Goal: Task Accomplishment & Management: Use online tool/utility

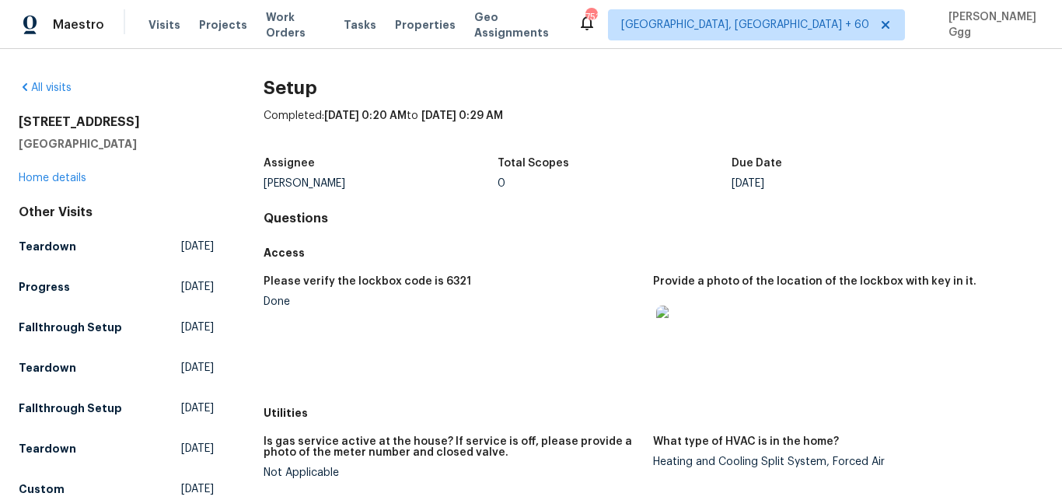
click at [137, 15] on div "Maestro Visits Projects Work Orders Tasks Properties Geo Assignments" at bounding box center [289, 24] width 578 height 31
click at [152, 23] on span "Visits" at bounding box center [165, 25] width 32 height 16
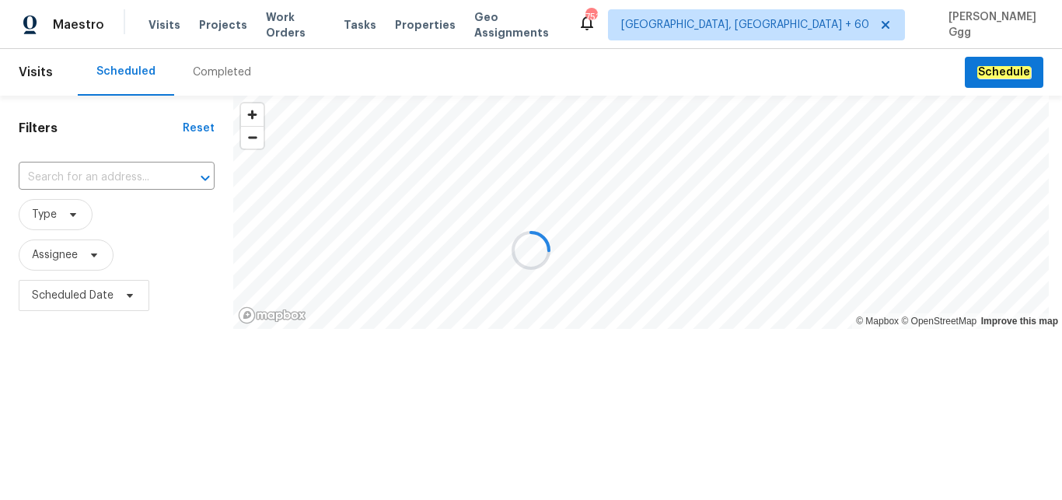
click at [225, 65] on div at bounding box center [531, 250] width 1062 height 500
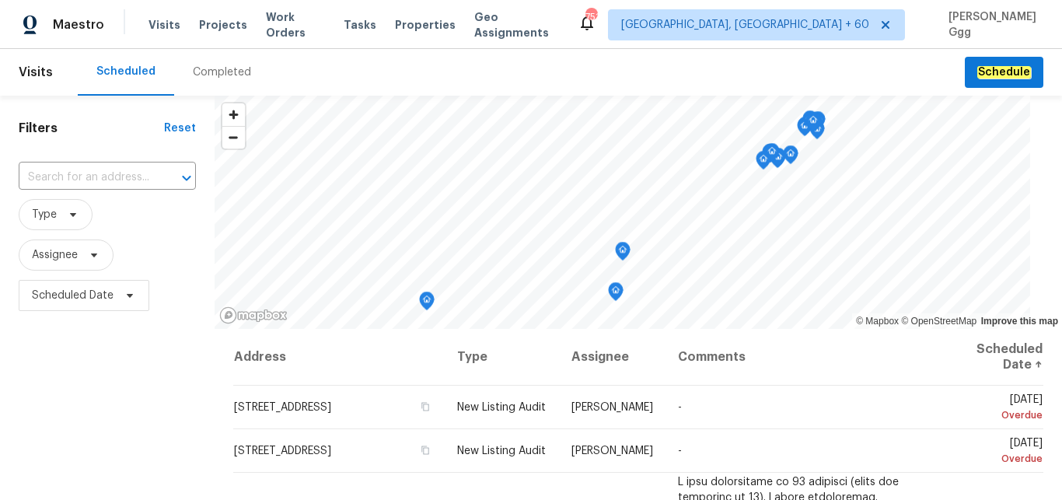
click at [204, 68] on div "Completed" at bounding box center [222, 73] width 58 height 16
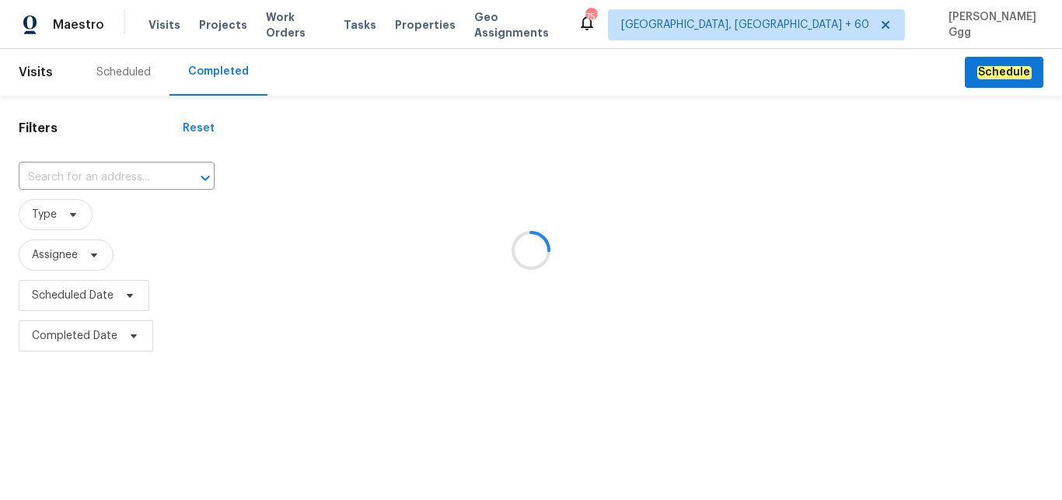
click at [73, 166] on div at bounding box center [531, 250] width 1062 height 500
click at [29, 173] on div at bounding box center [531, 250] width 1062 height 500
click at [29, 167] on div at bounding box center [531, 250] width 1062 height 500
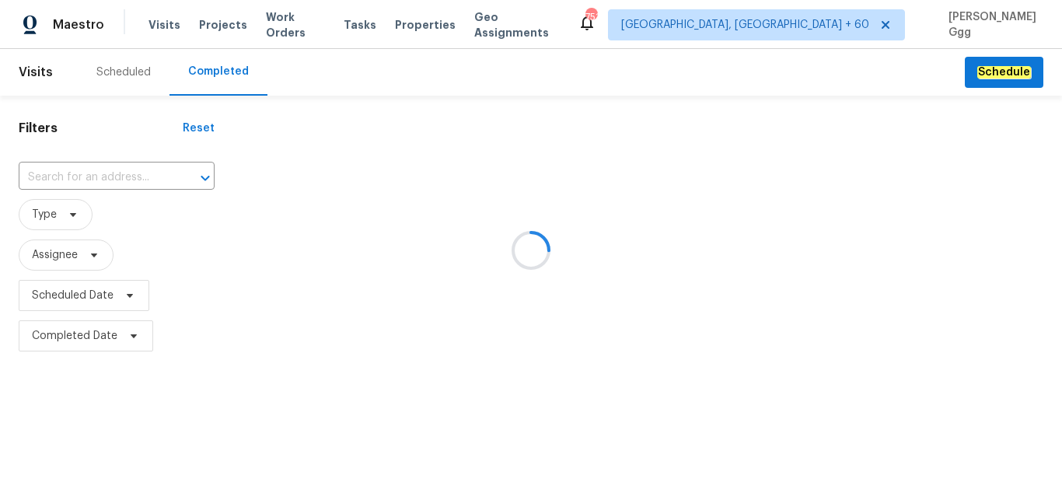
click at [29, 167] on div at bounding box center [531, 250] width 1062 height 500
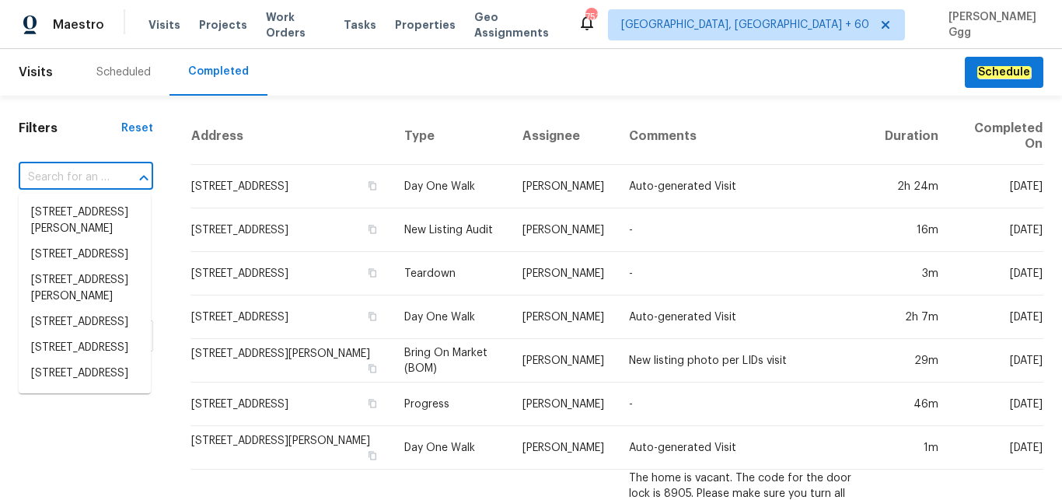
paste input "[STREET_ADDRESS][PERSON_NAME]"
type input "[STREET_ADDRESS][PERSON_NAME]"
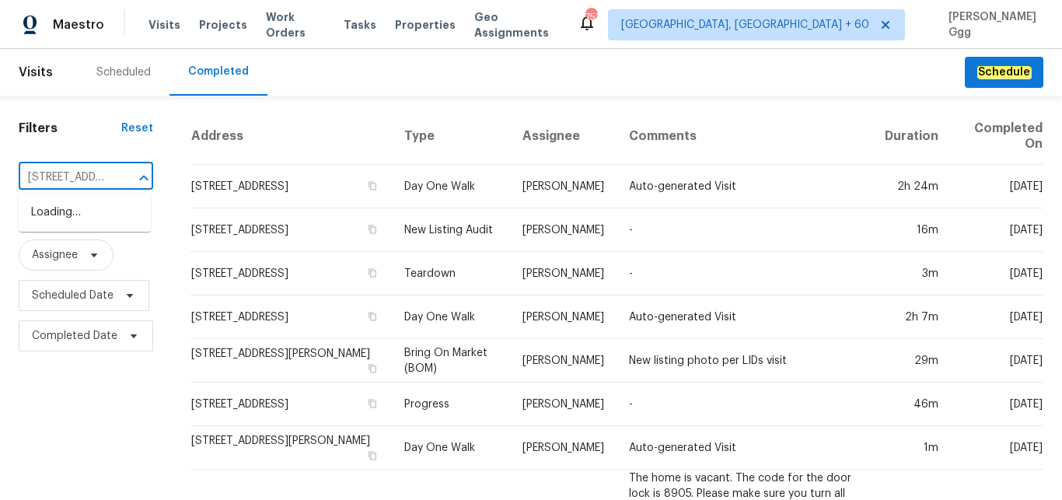
scroll to position [0, 110]
click at [51, 215] on li "[STREET_ADDRESS][PERSON_NAME]" at bounding box center [85, 221] width 132 height 42
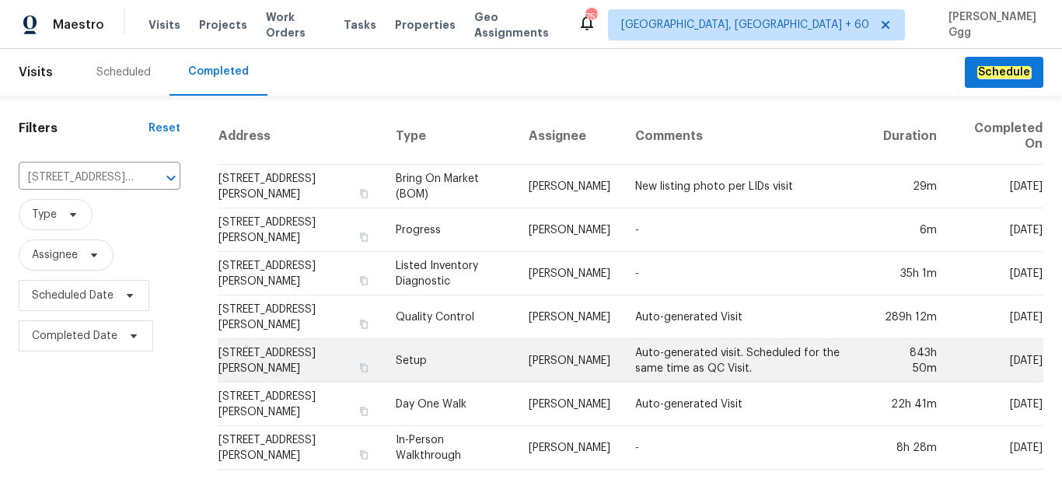
click at [405, 372] on td "Setup" at bounding box center [449, 361] width 133 height 44
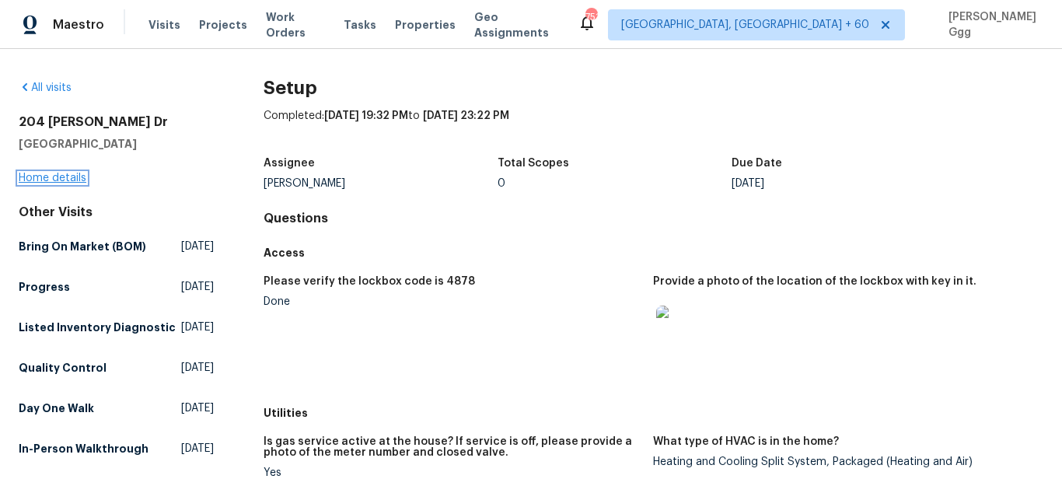
click at [69, 178] on link "Home details" at bounding box center [53, 178] width 68 height 11
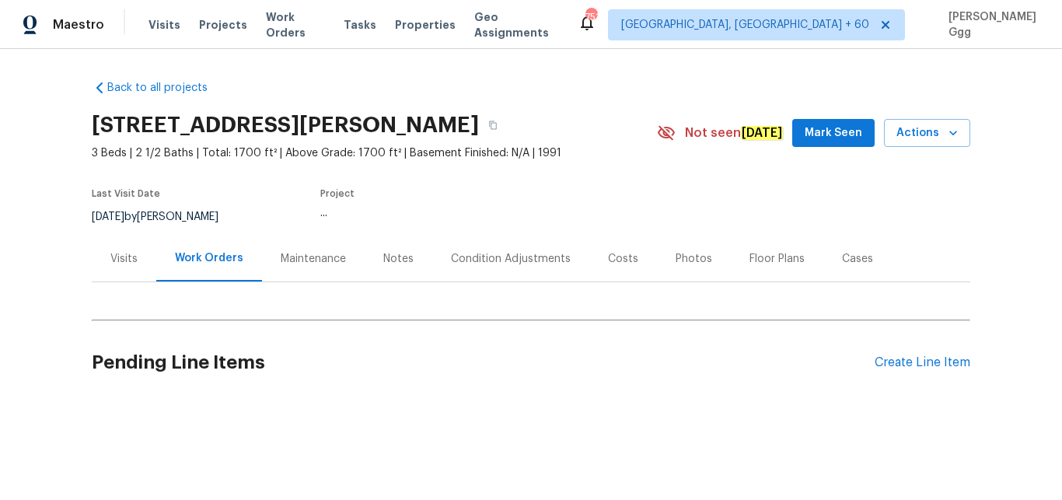
click at [682, 255] on div "Photos" at bounding box center [694, 259] width 37 height 16
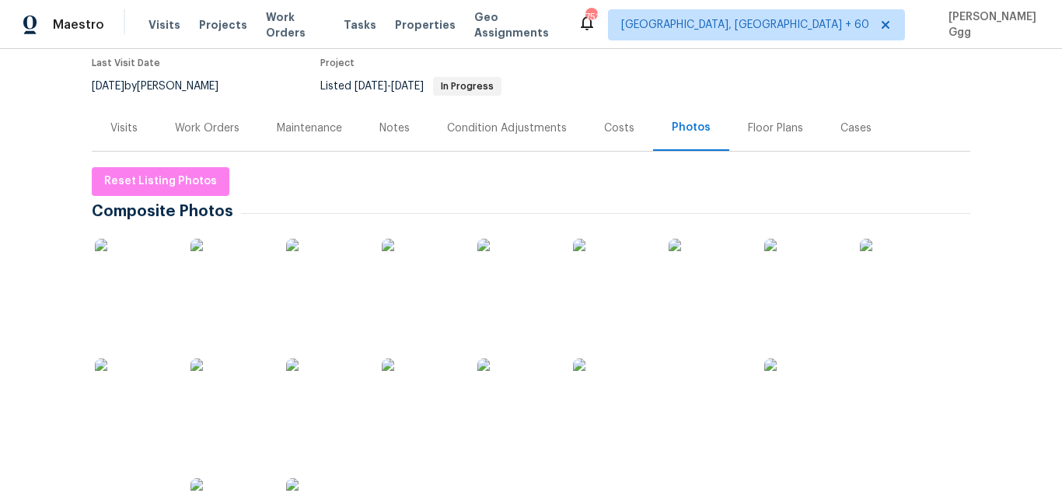
scroll to position [327, 0]
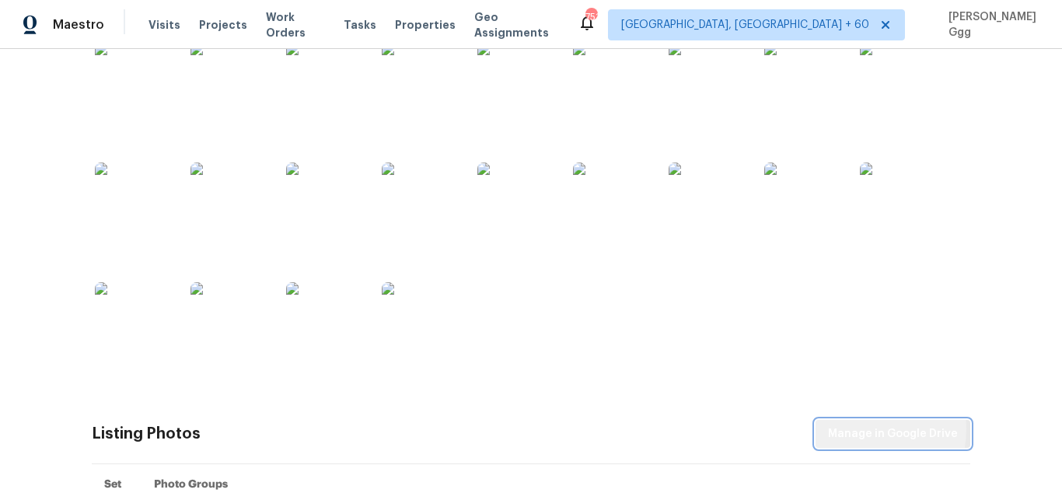
click at [852, 429] on span "Manage in Google Drive" at bounding box center [893, 434] width 130 height 19
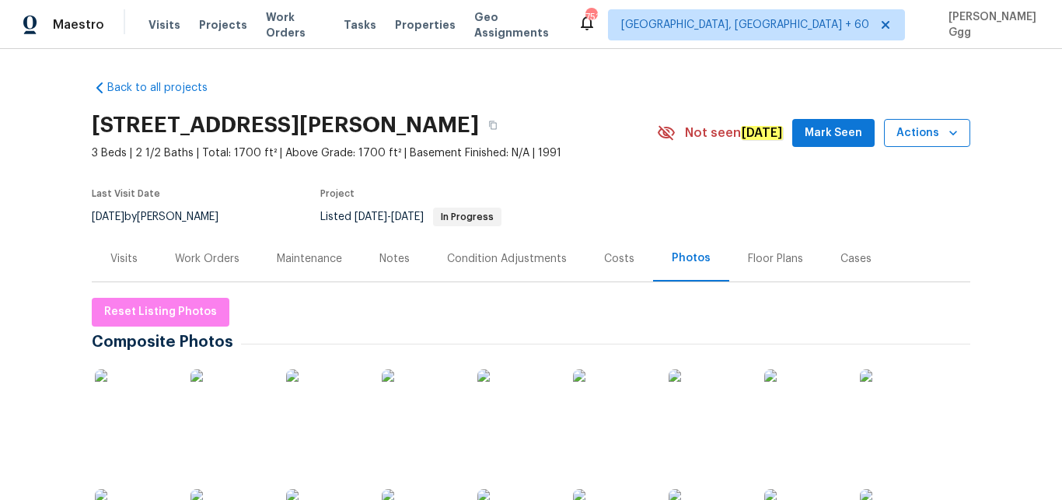
click at [950, 134] on icon "button" at bounding box center [954, 133] width 8 height 5
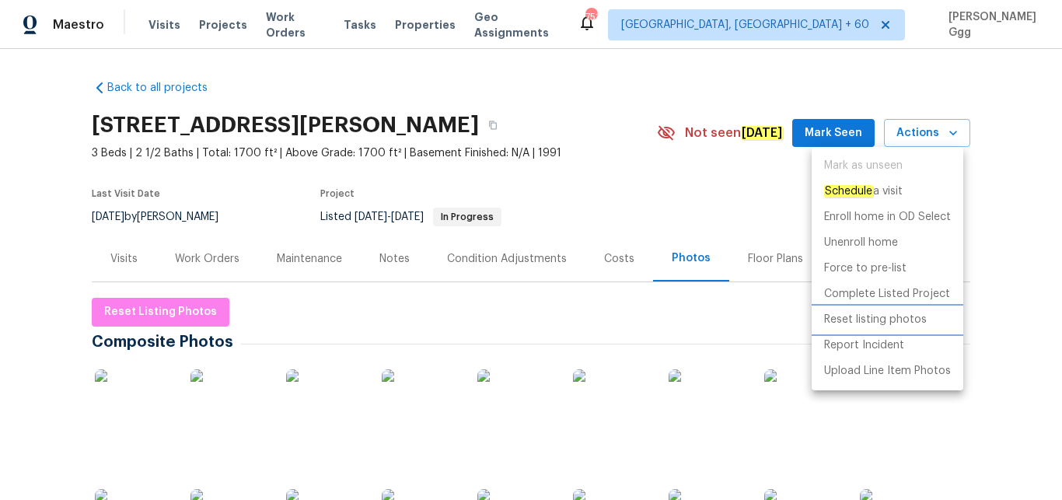
click at [886, 320] on p "Reset listing photos" at bounding box center [875, 320] width 103 height 16
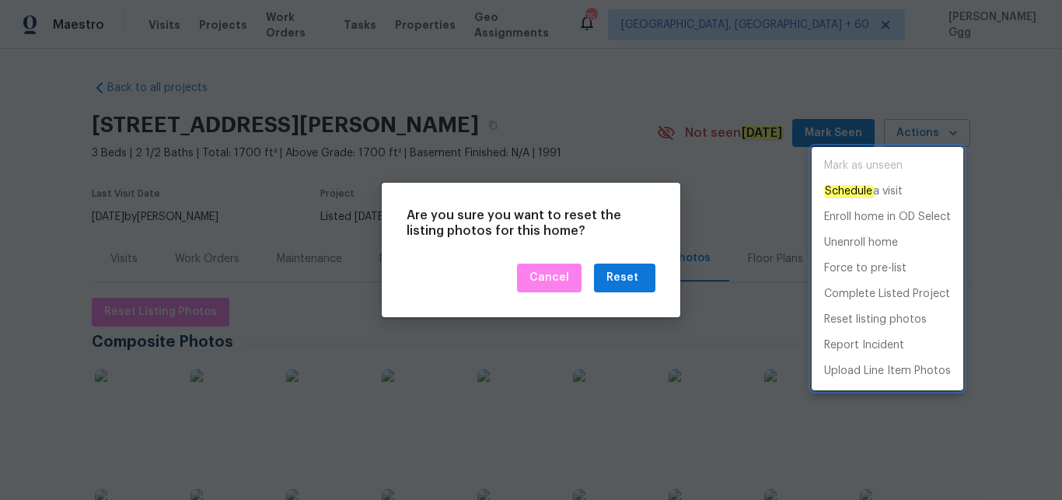
click at [640, 289] on div at bounding box center [531, 250] width 1062 height 500
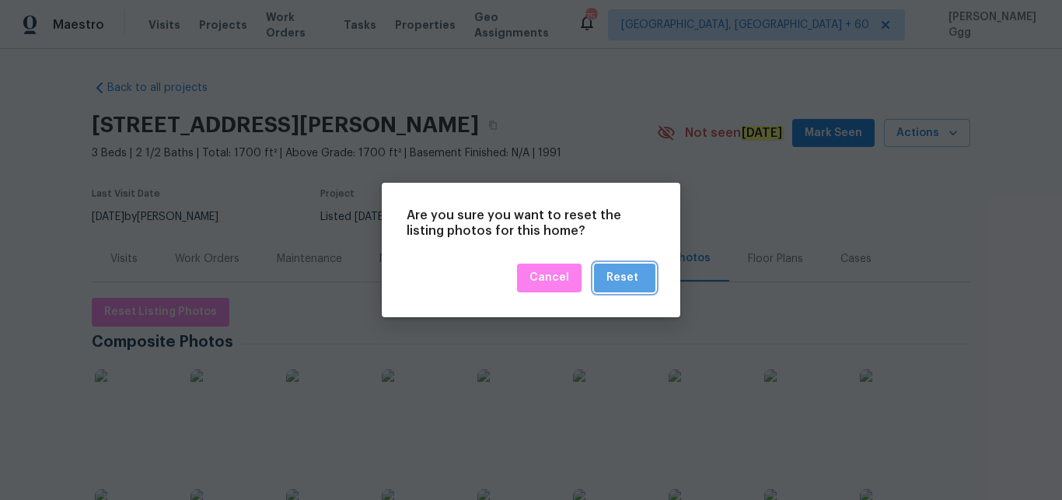
click at [640, 281] on div "Reset" at bounding box center [625, 277] width 37 height 19
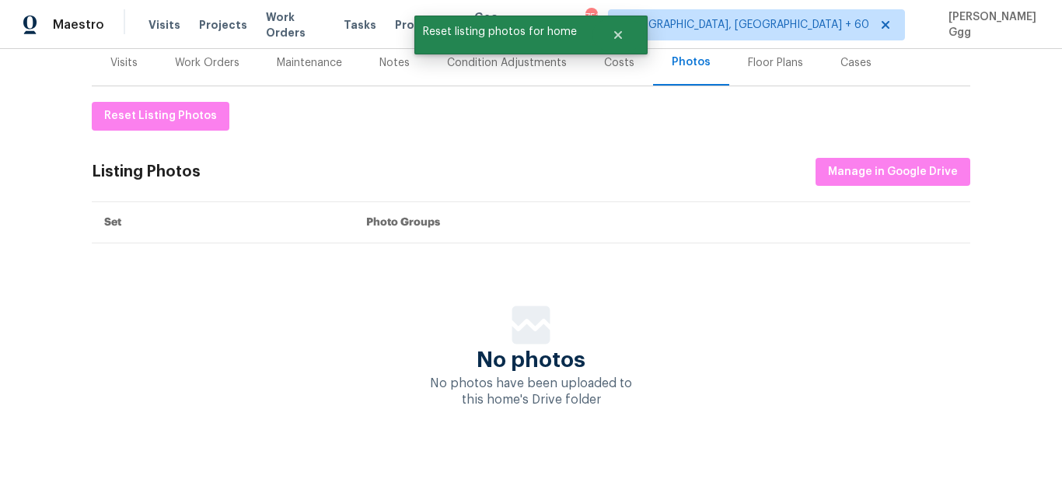
scroll to position [131, 0]
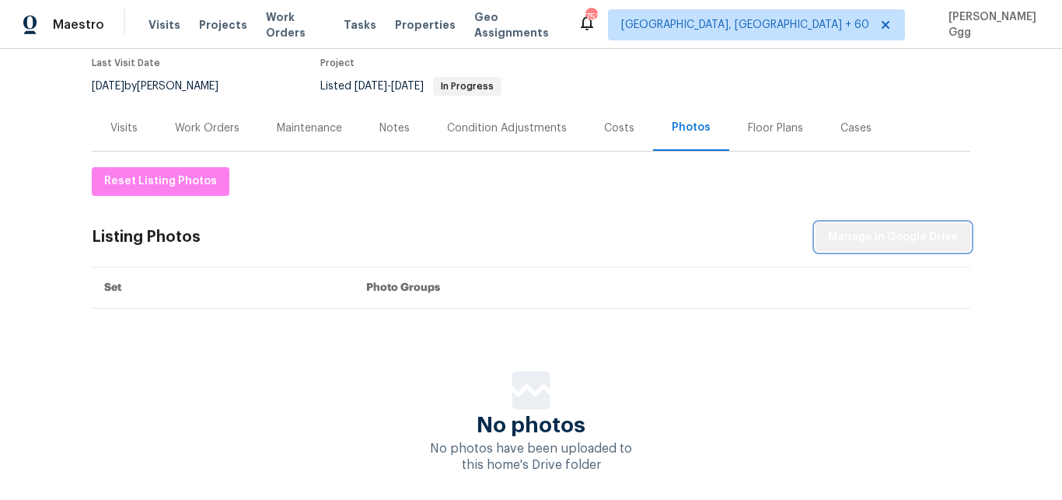
click at [892, 243] on span "Manage in Google Drive" at bounding box center [893, 237] width 130 height 19
